Goal: Information Seeking & Learning: Learn about a topic

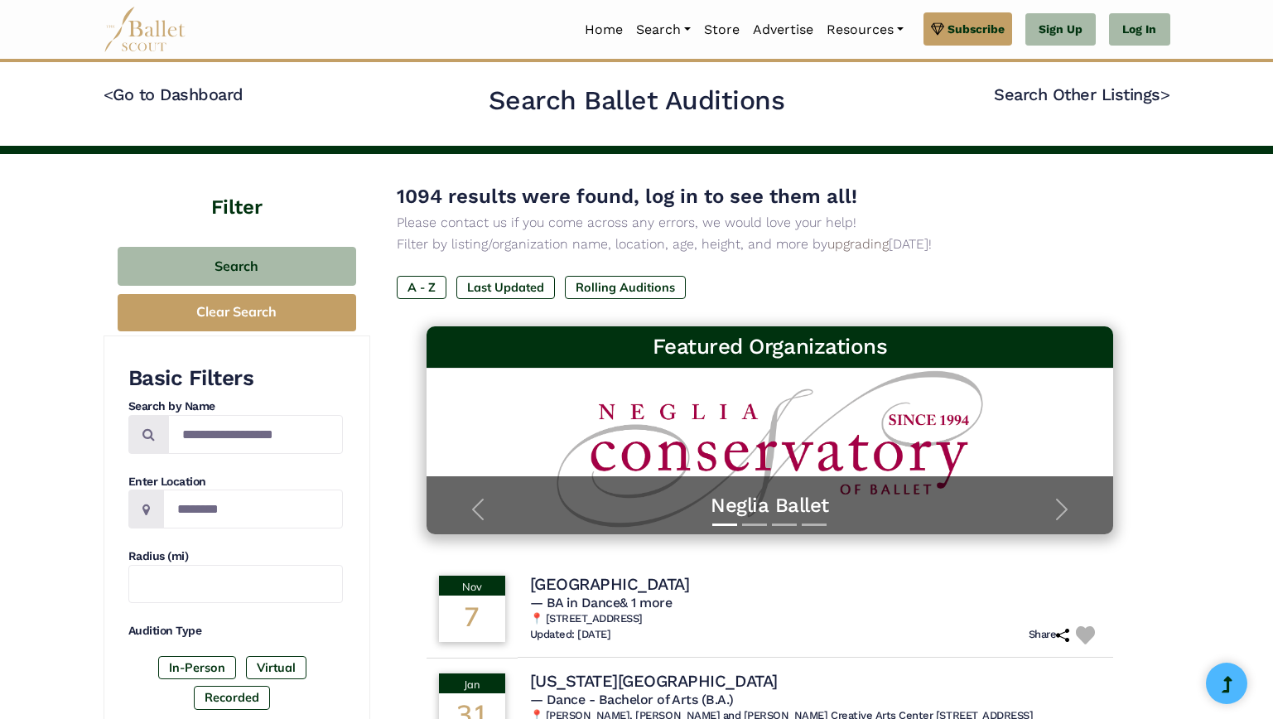
scroll to position [343, 0]
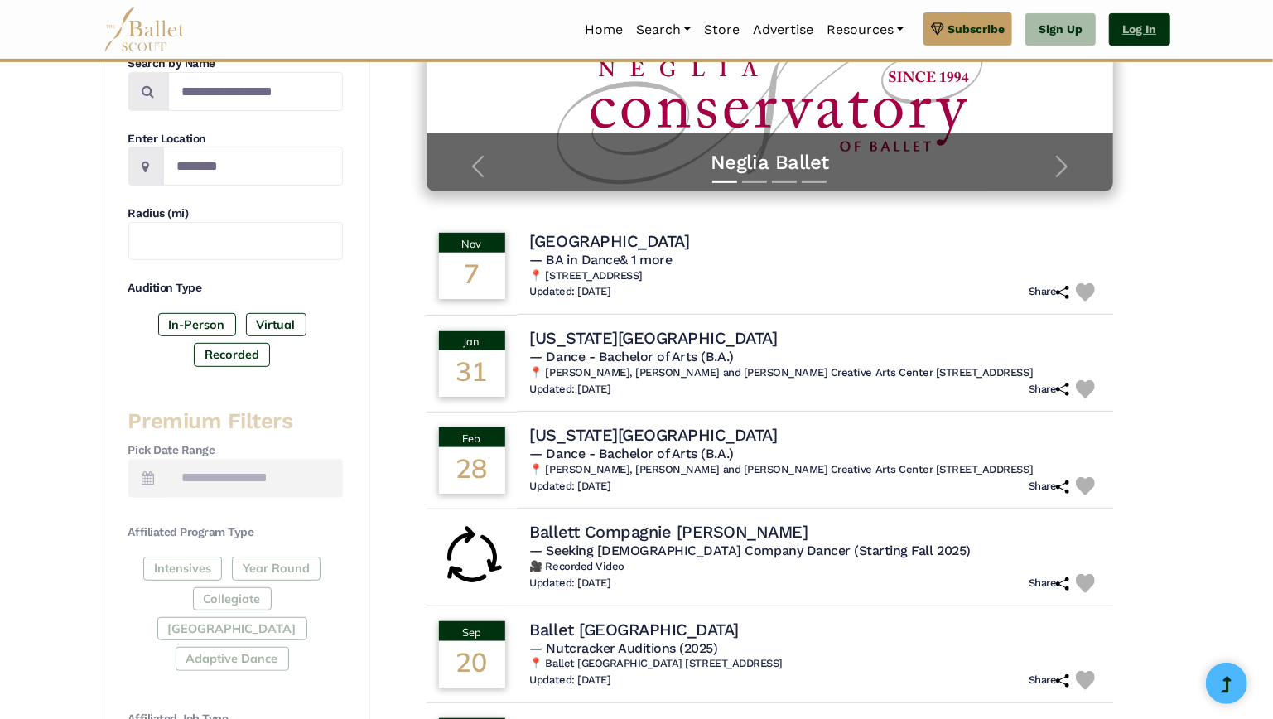
click at [1133, 21] on link "Log In" at bounding box center [1139, 29] width 60 height 33
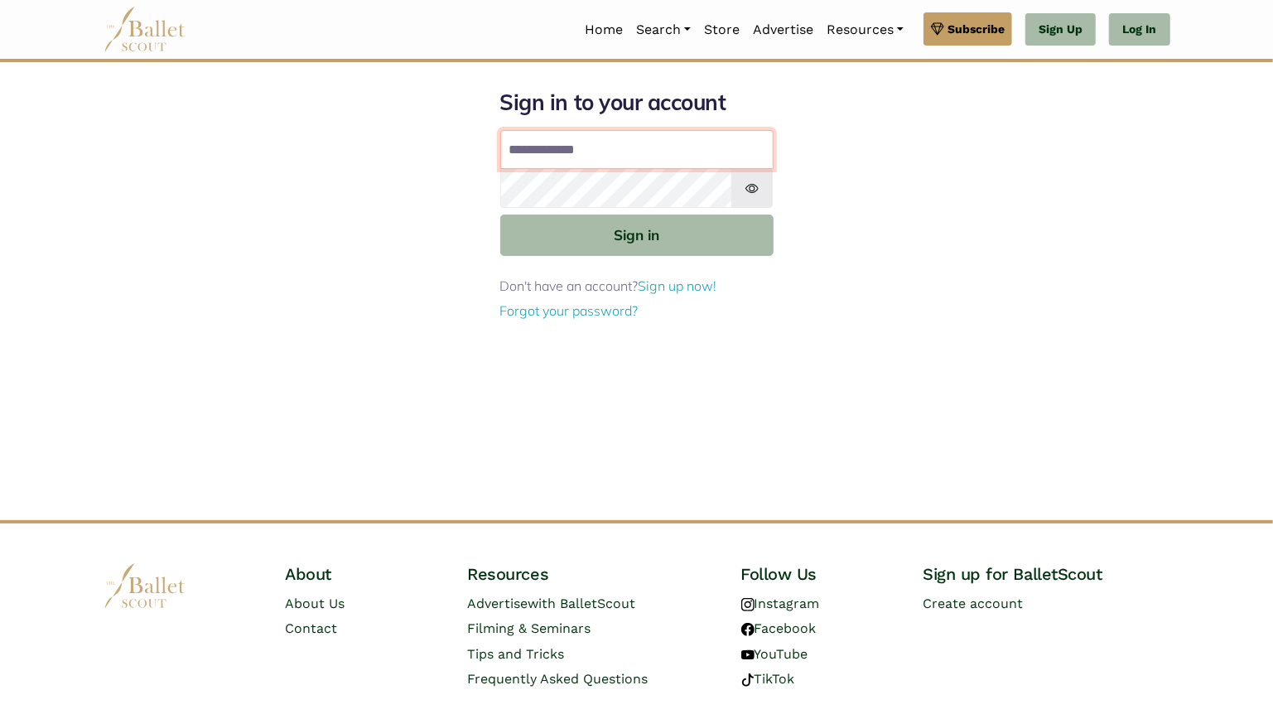
type input "**********"
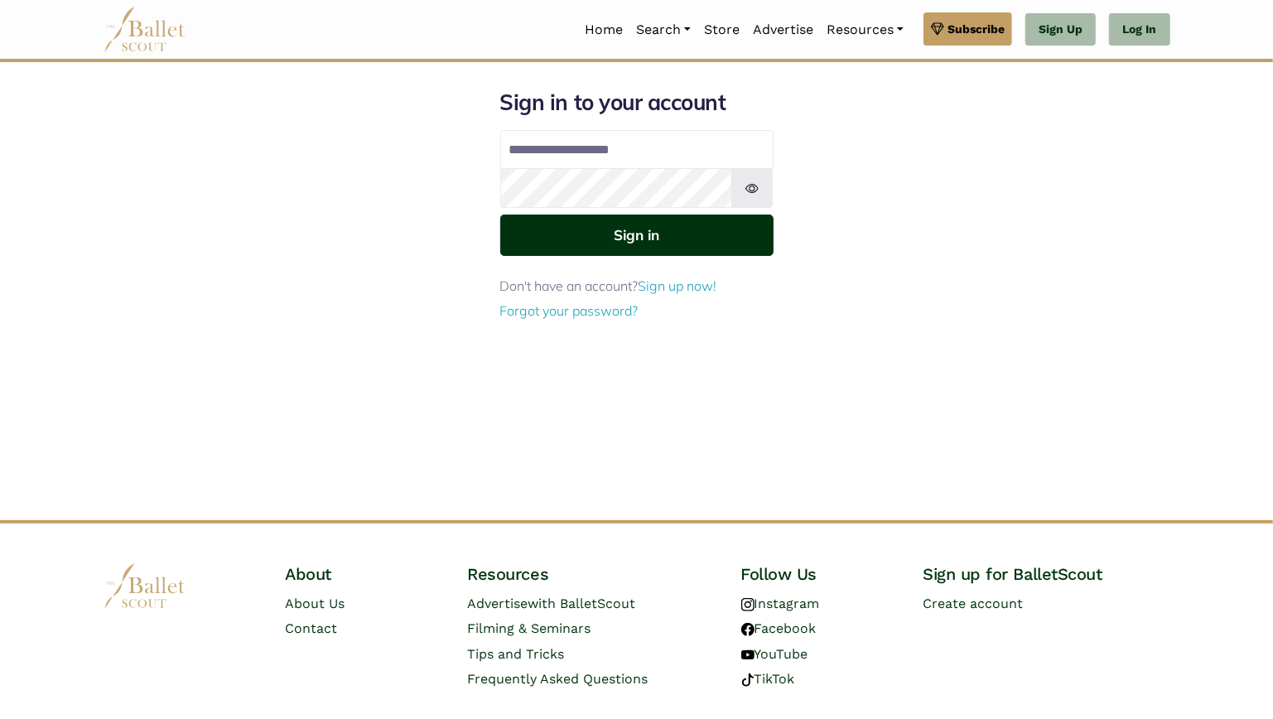
click at [614, 246] on button "Sign in" at bounding box center [636, 234] width 273 height 41
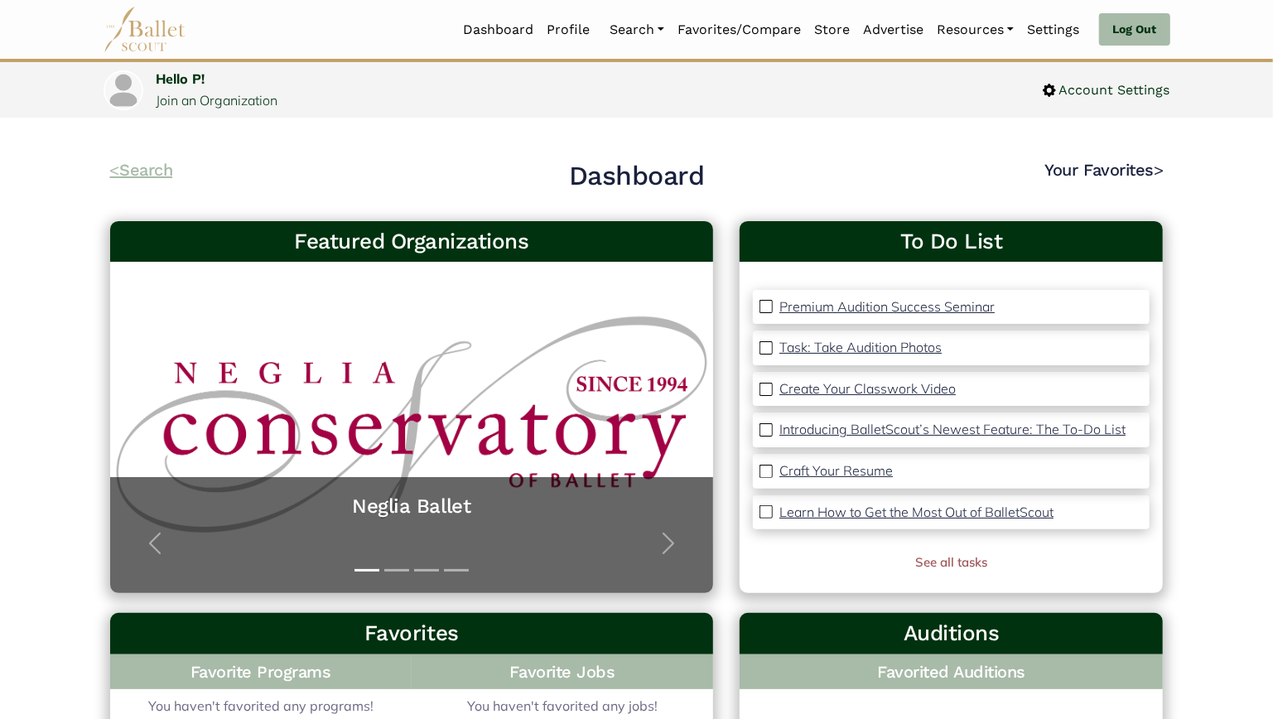
click at [150, 167] on link "< Search" at bounding box center [141, 170] width 63 height 20
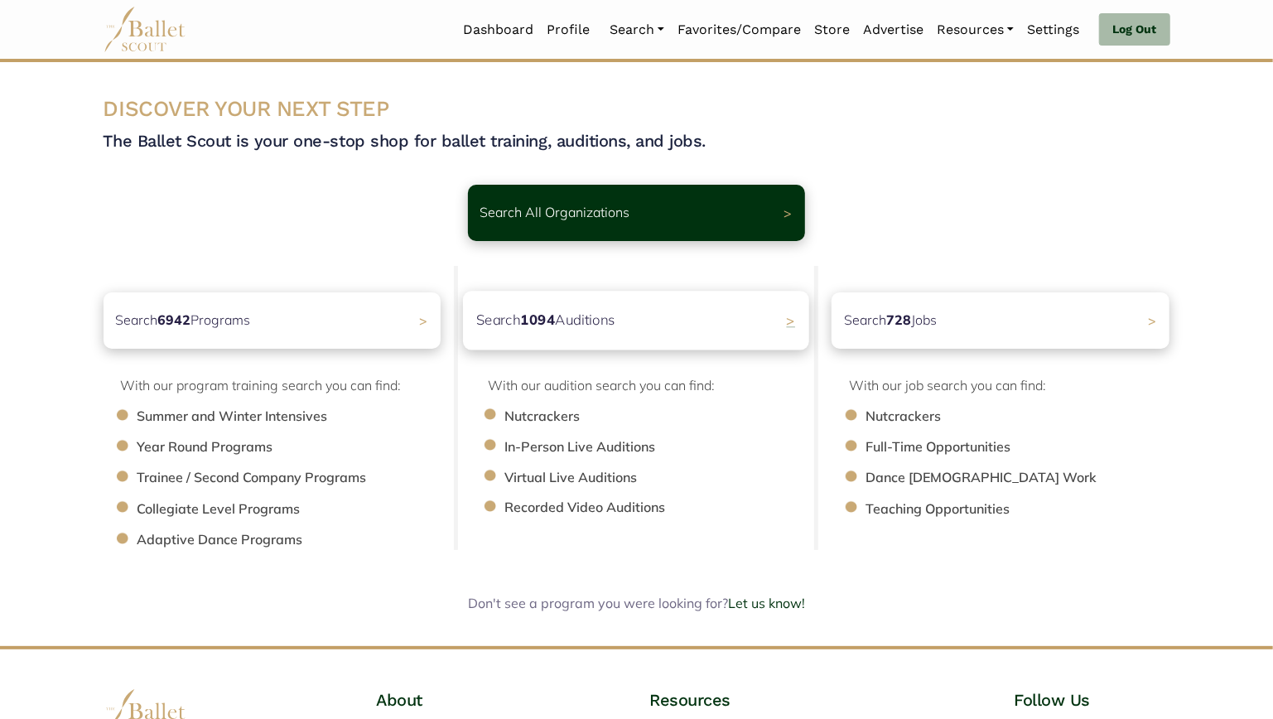
click at [586, 325] on p "Search 1094 Auditions" at bounding box center [545, 320] width 139 height 22
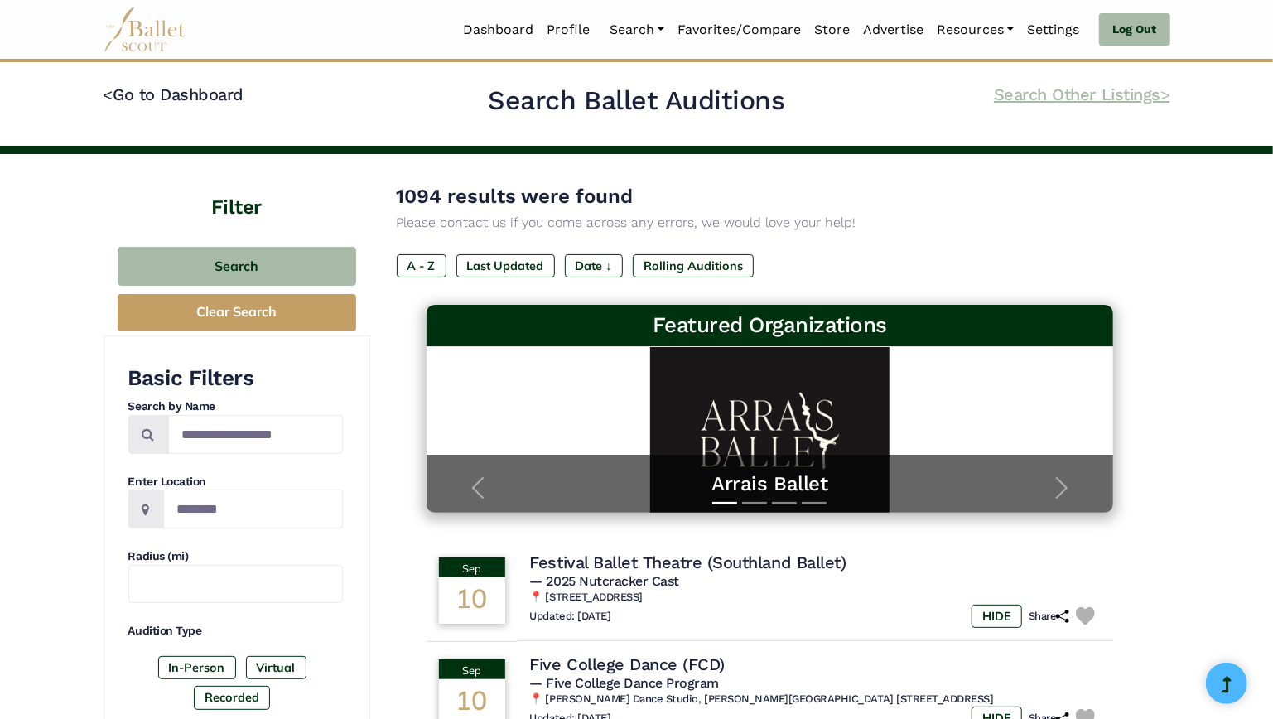
click at [1031, 96] on link "Search Other Listings >" at bounding box center [1082, 94] width 176 height 20
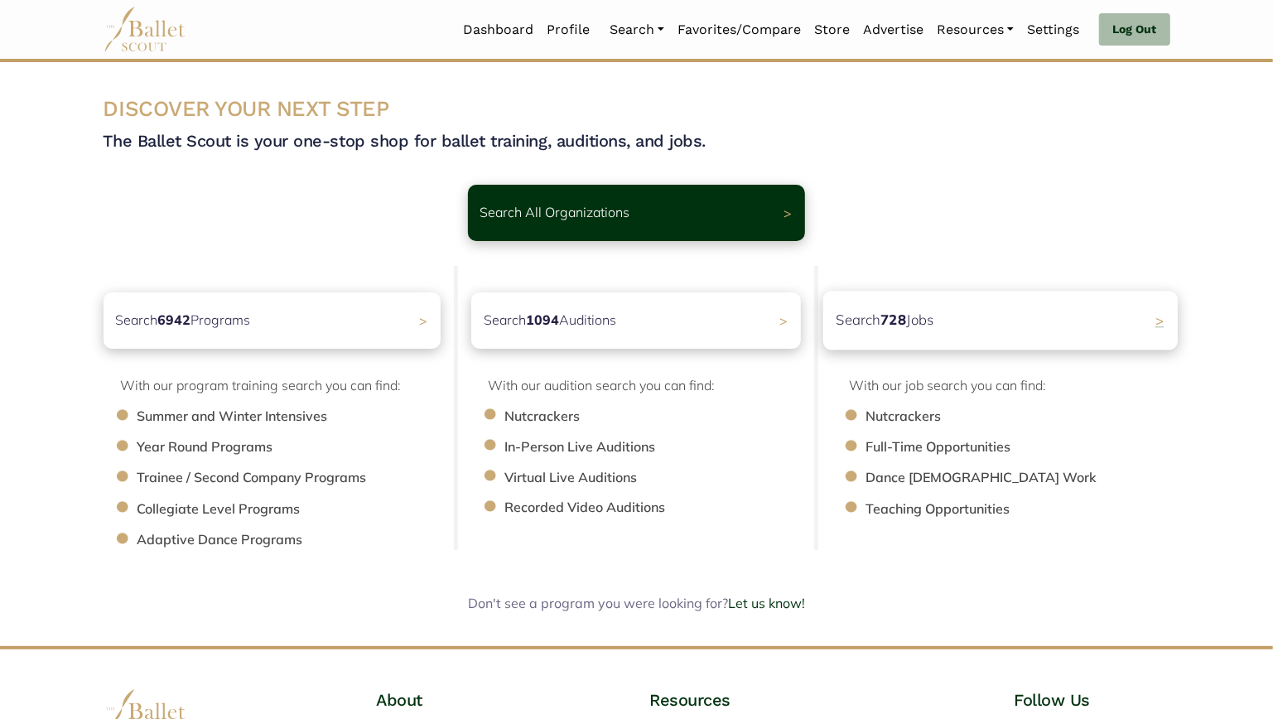
click at [975, 313] on div "Search 728 Jobs >" at bounding box center [1000, 320] width 354 height 59
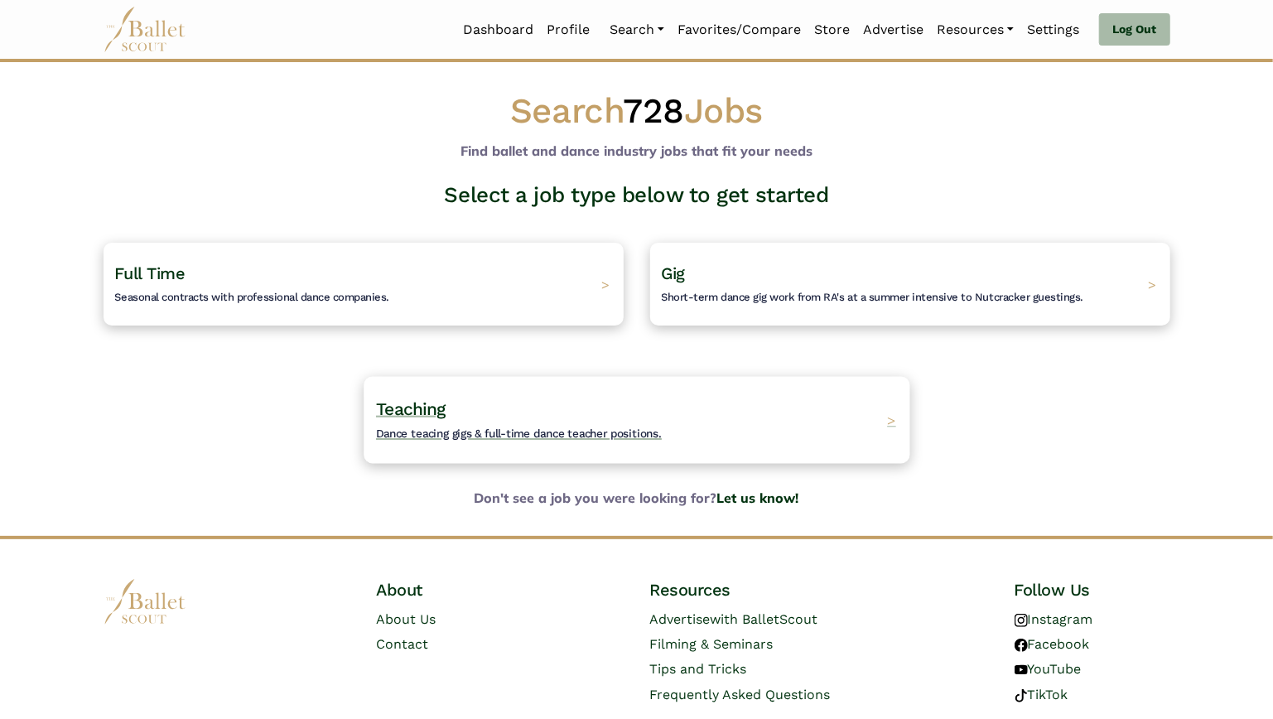
click at [499, 448] on div "Teaching Dance teacing gigs & full-time dance teacher positions. >" at bounding box center [637, 419] width 546 height 87
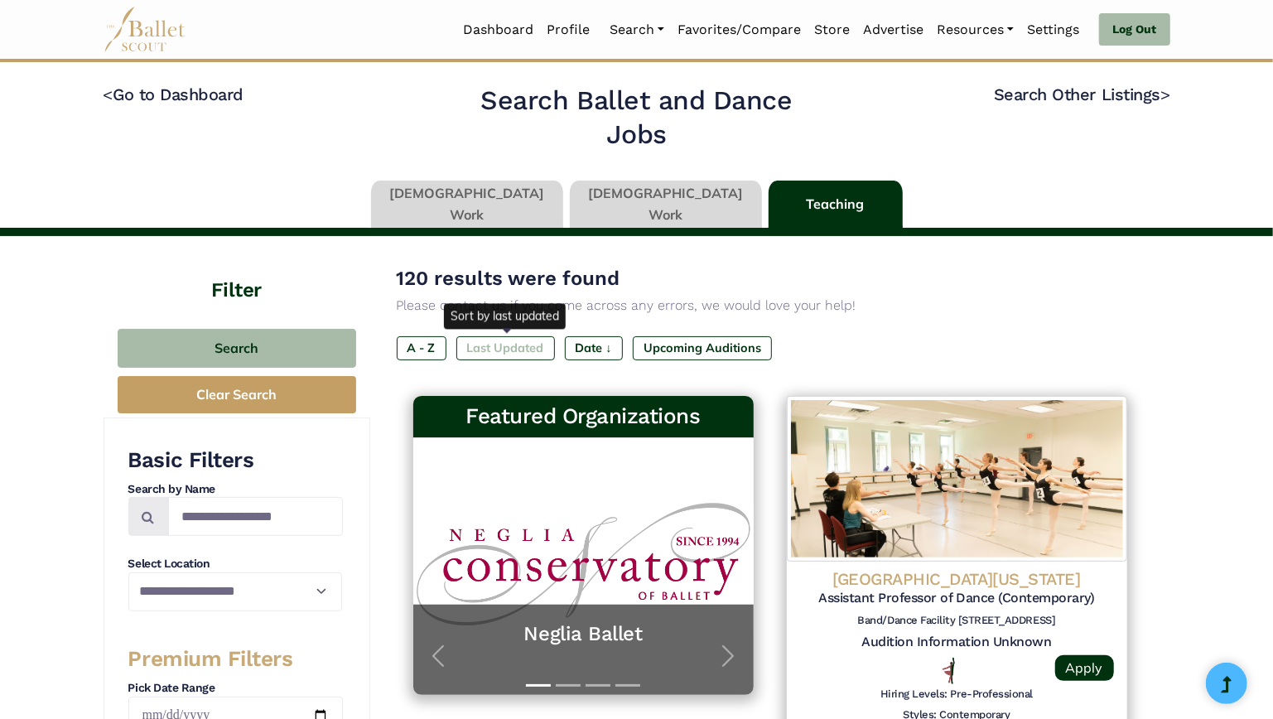
click at [508, 349] on label "Last Updated" at bounding box center [505, 347] width 99 height 23
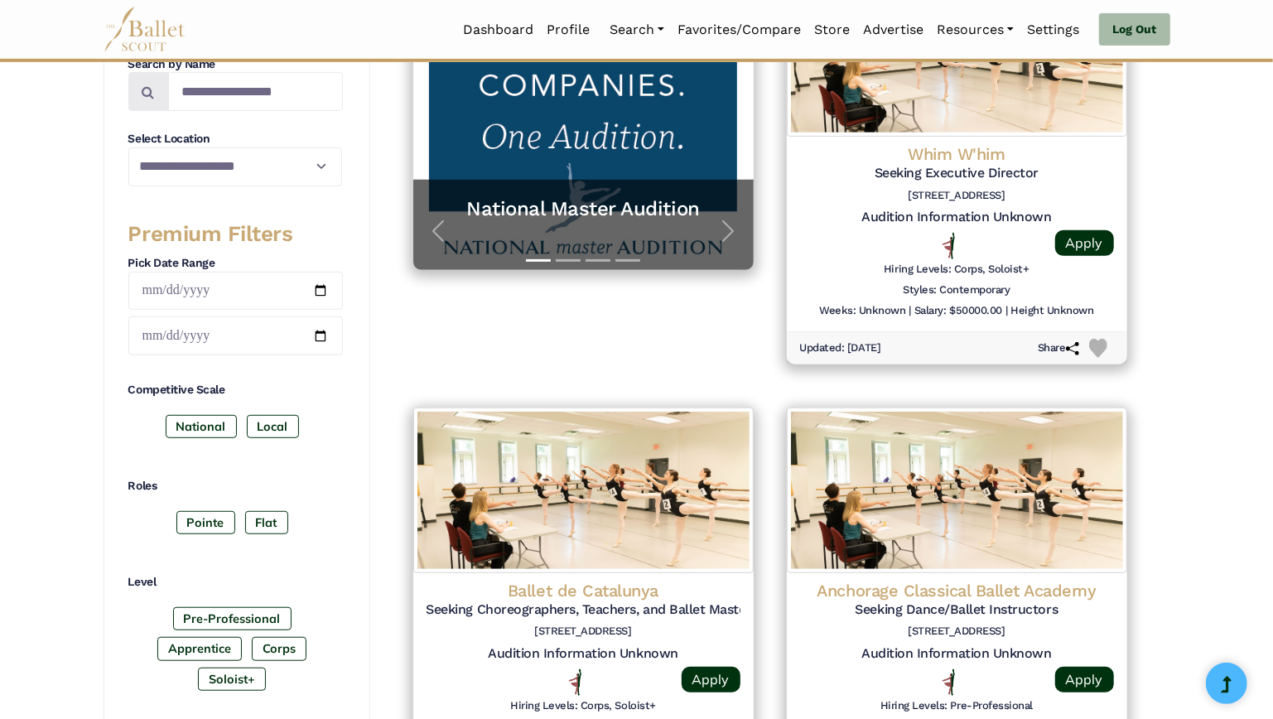
scroll to position [349, 0]
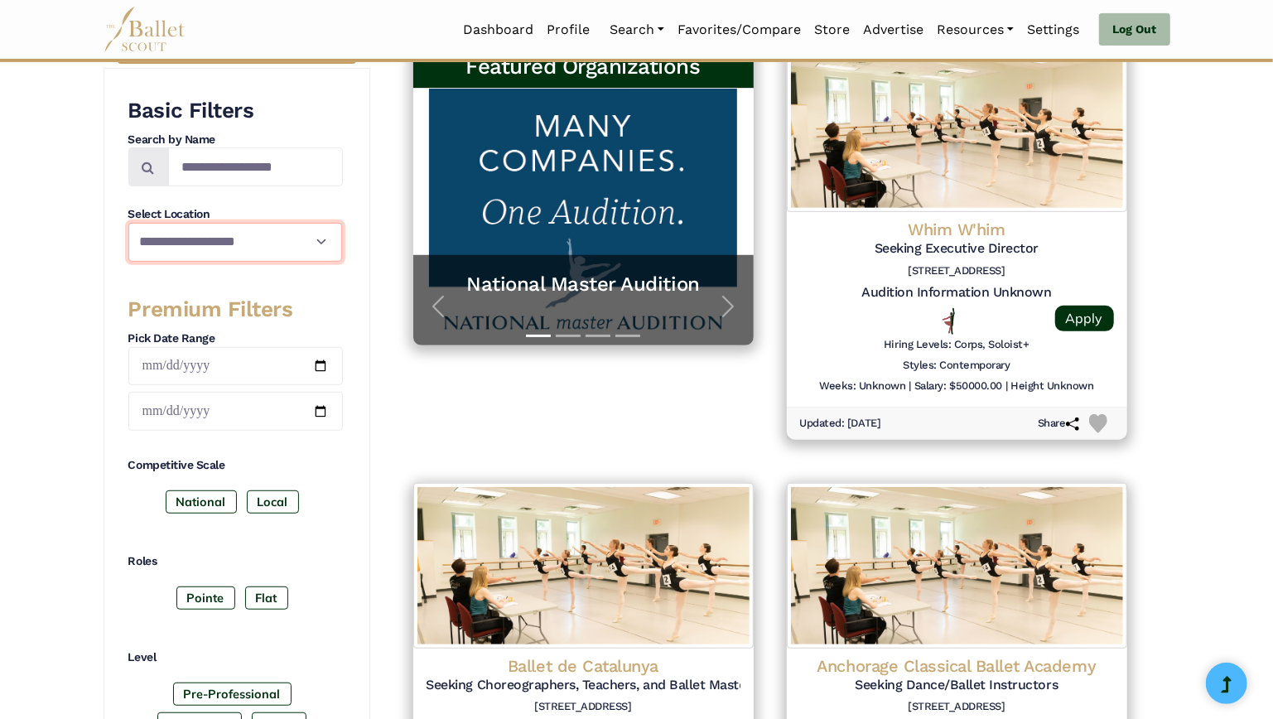
select select "**"
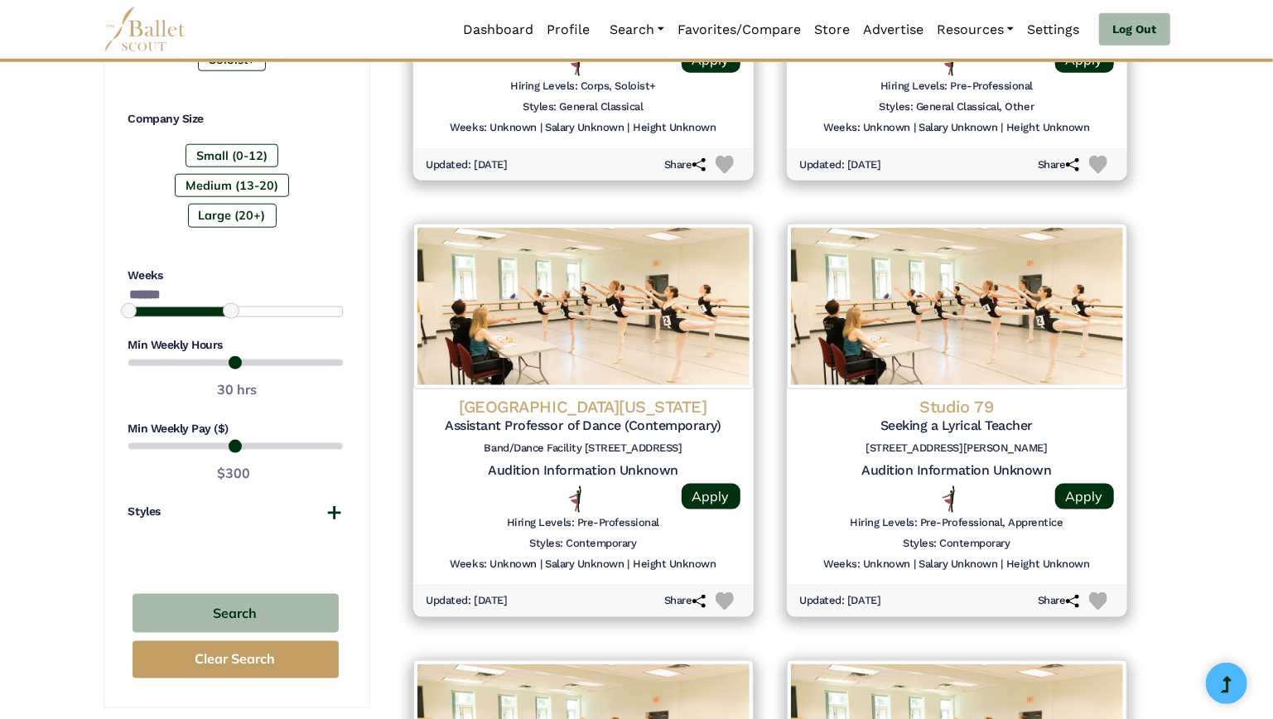
scroll to position [1051, 0]
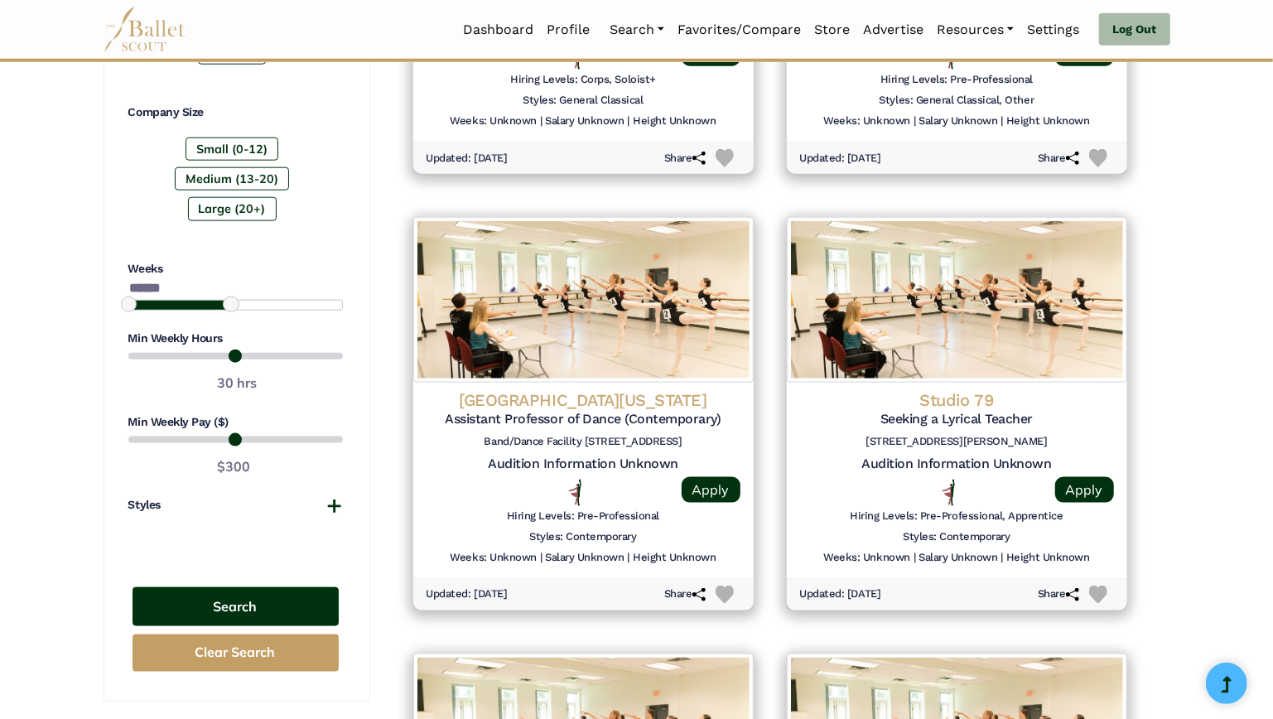
click at [252, 624] on button "Search" at bounding box center [235, 606] width 206 height 39
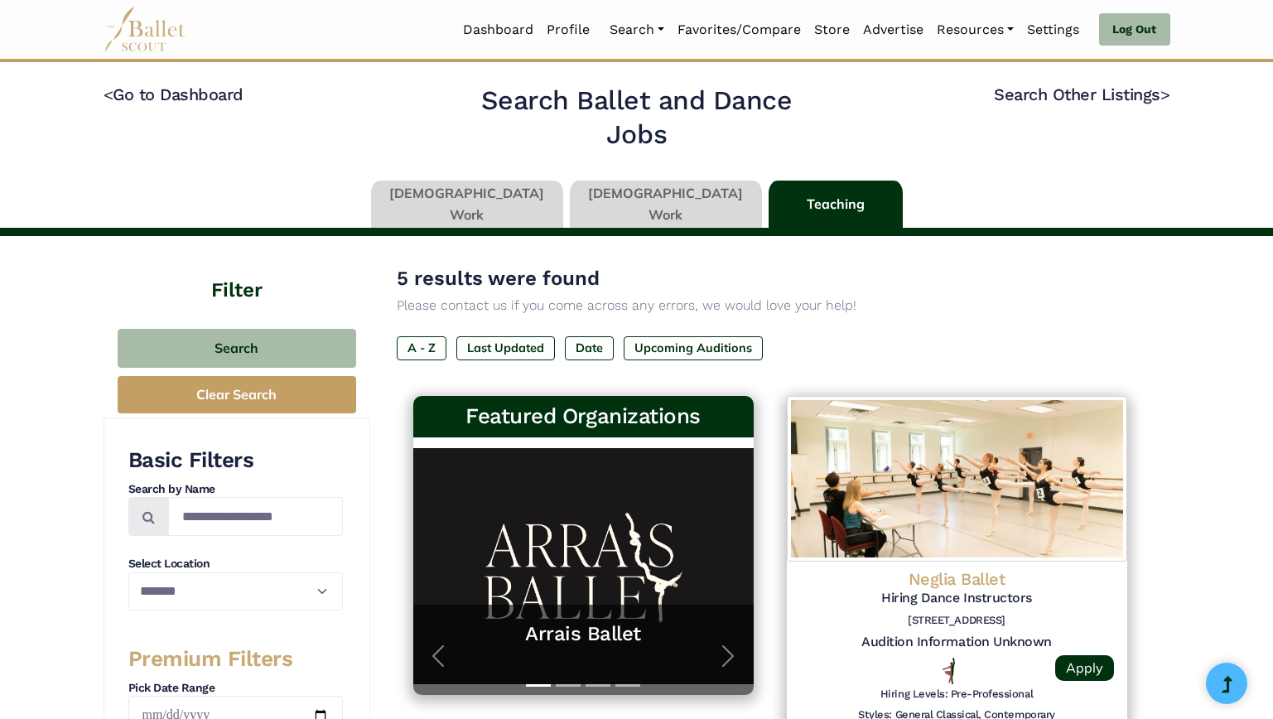
select select "**"
click at [633, 196] on link at bounding box center [666, 204] width 192 height 47
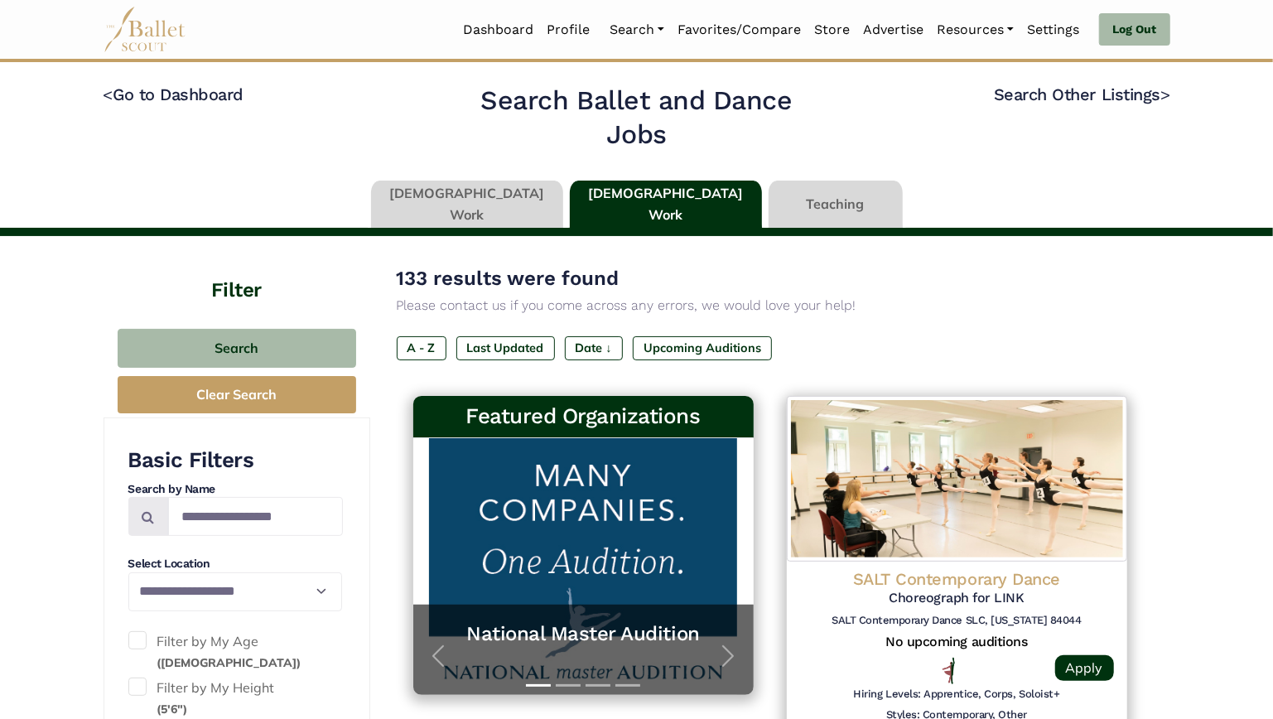
click at [542, 204] on link at bounding box center [467, 204] width 192 height 47
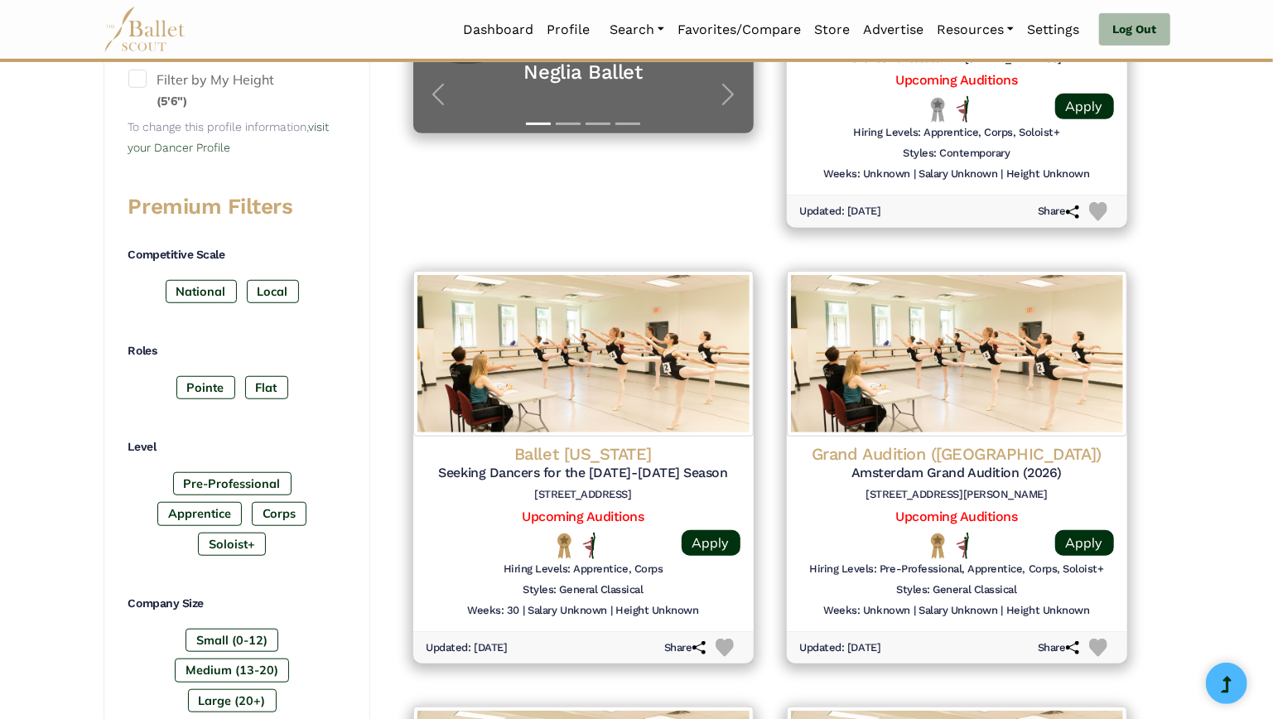
scroll to position [563, 0]
